Goal: Book appointment/travel/reservation

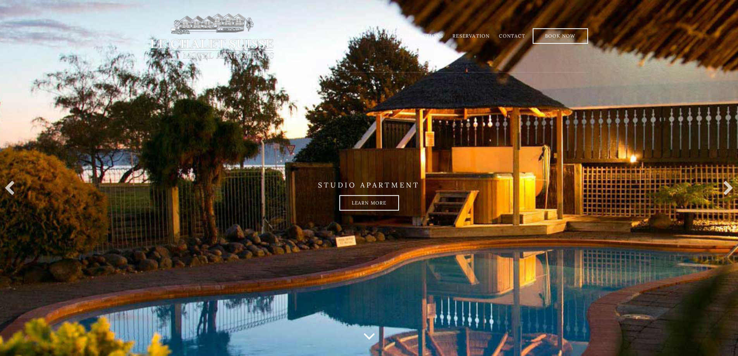
click at [386, 36] on link "Rooms" at bounding box center [385, 36] width 20 height 6
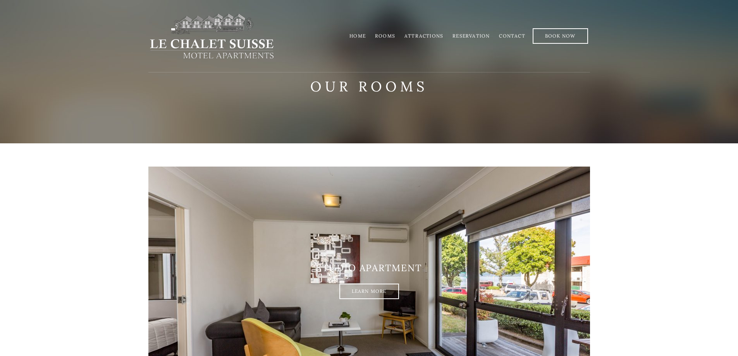
scroll to position [78, 0]
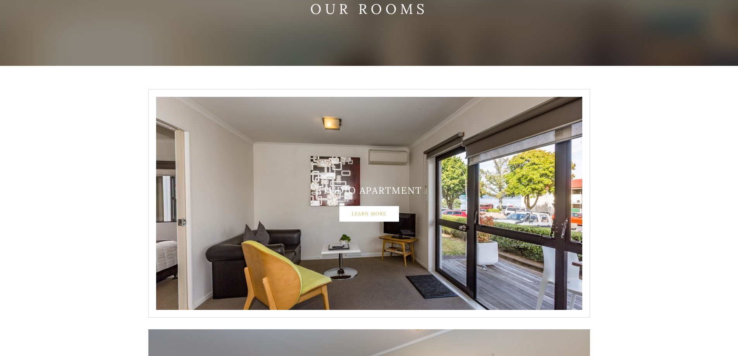
click at [378, 214] on link "Learn More" at bounding box center [370, 214] width 60 height 16
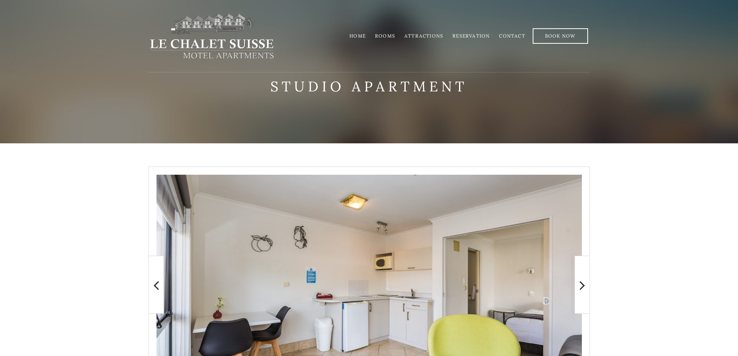
scroll to position [78, 0]
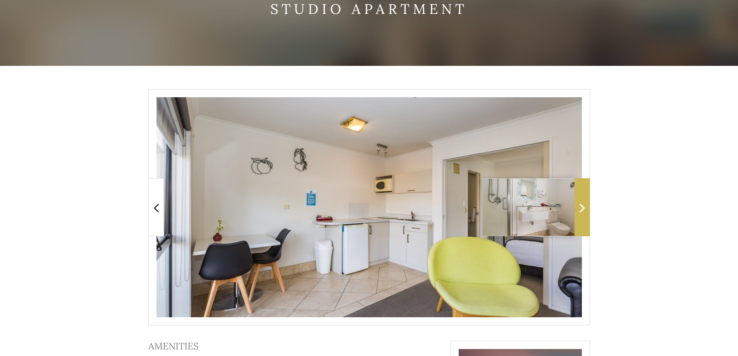
click at [583, 209] on icon at bounding box center [582, 208] width 5 height 16
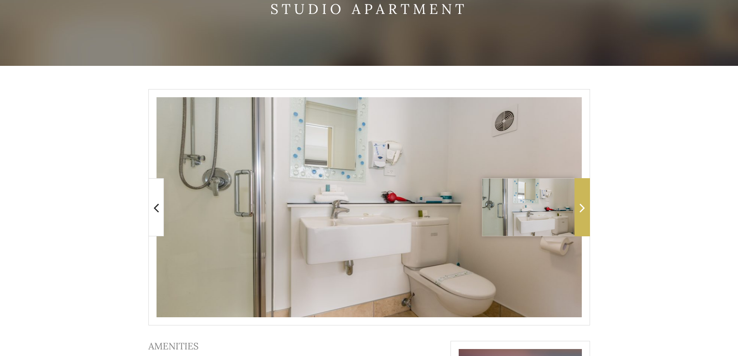
click at [583, 209] on icon at bounding box center [582, 208] width 5 height 16
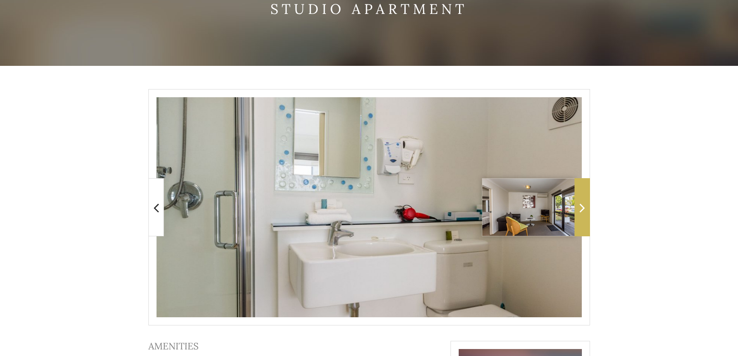
click at [583, 209] on icon at bounding box center [582, 208] width 5 height 16
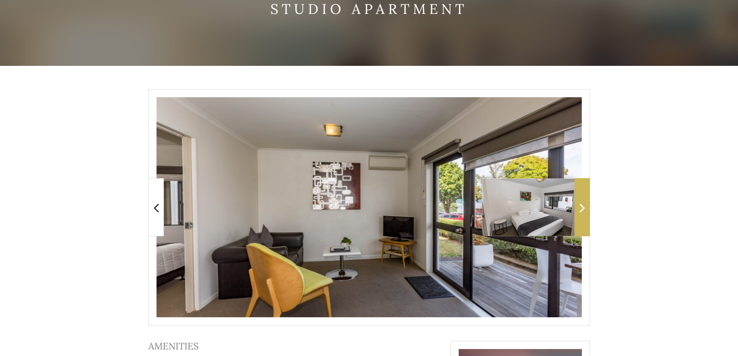
click at [583, 209] on icon at bounding box center [582, 208] width 5 height 16
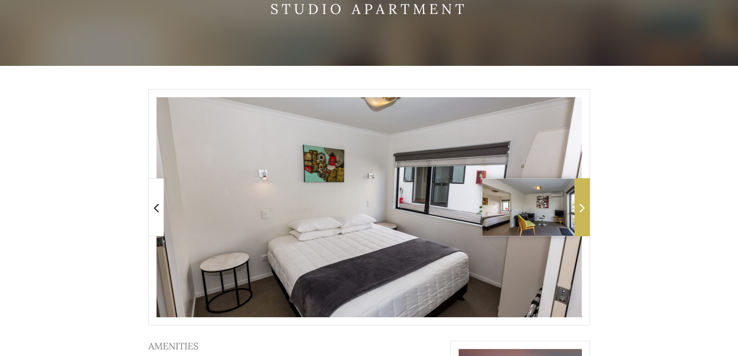
click at [583, 209] on icon at bounding box center [582, 208] width 5 height 16
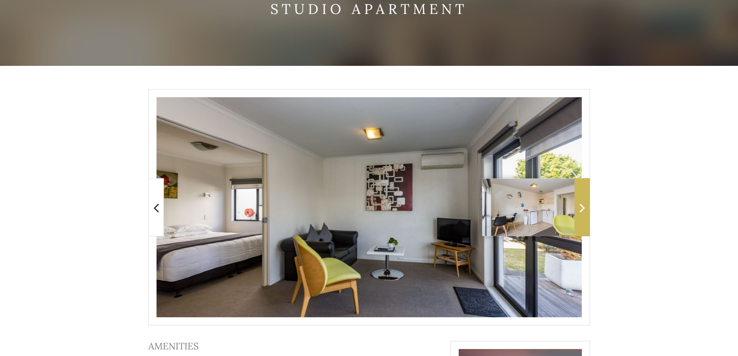
click at [583, 209] on icon at bounding box center [582, 208] width 5 height 16
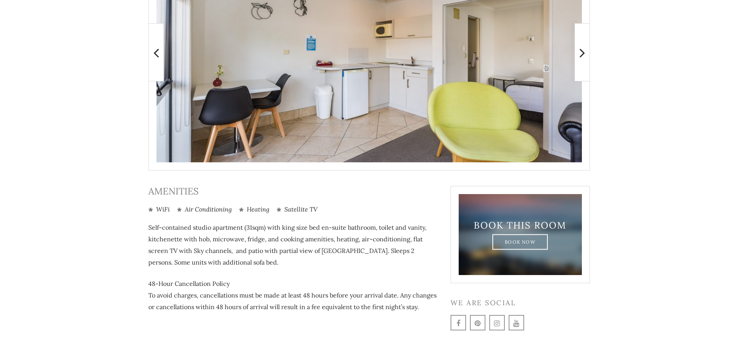
scroll to position [259, 0]
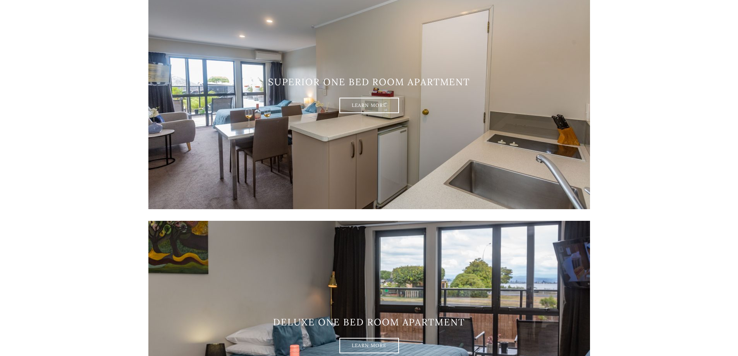
scroll to position [581, 0]
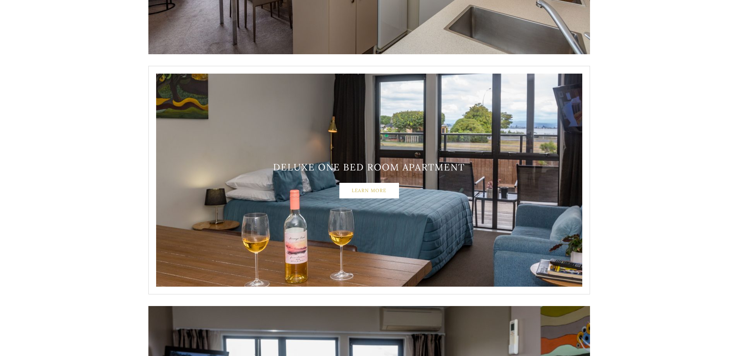
click at [362, 191] on link "Learn More" at bounding box center [370, 191] width 60 height 16
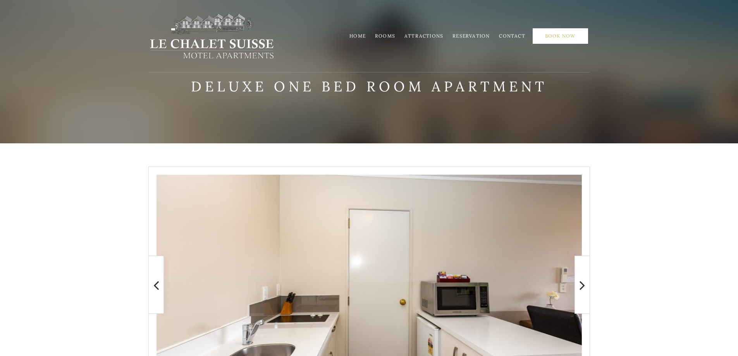
click at [559, 36] on link "Book Now" at bounding box center [560, 36] width 55 height 16
